Goal: Information Seeking & Learning: Learn about a topic

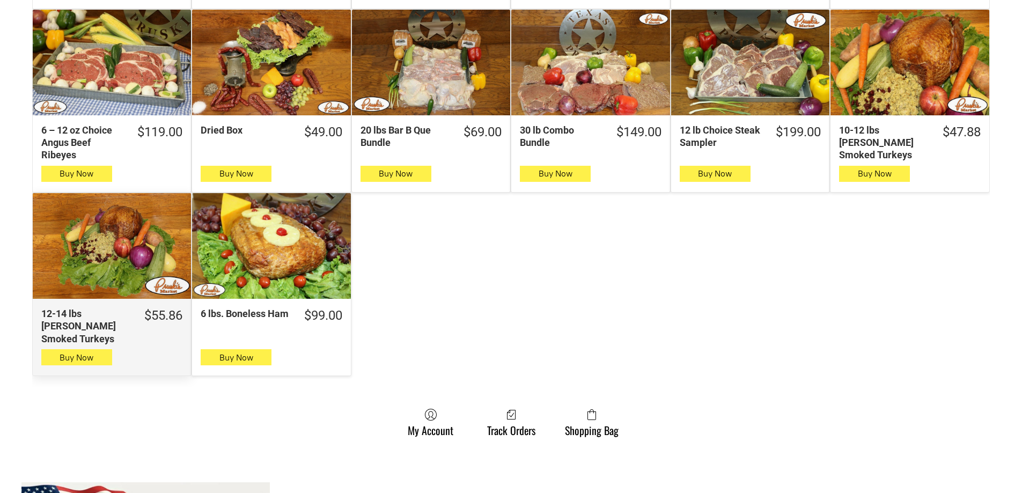
scroll to position [644, 0]
